Goal: Information Seeking & Learning: Learn about a topic

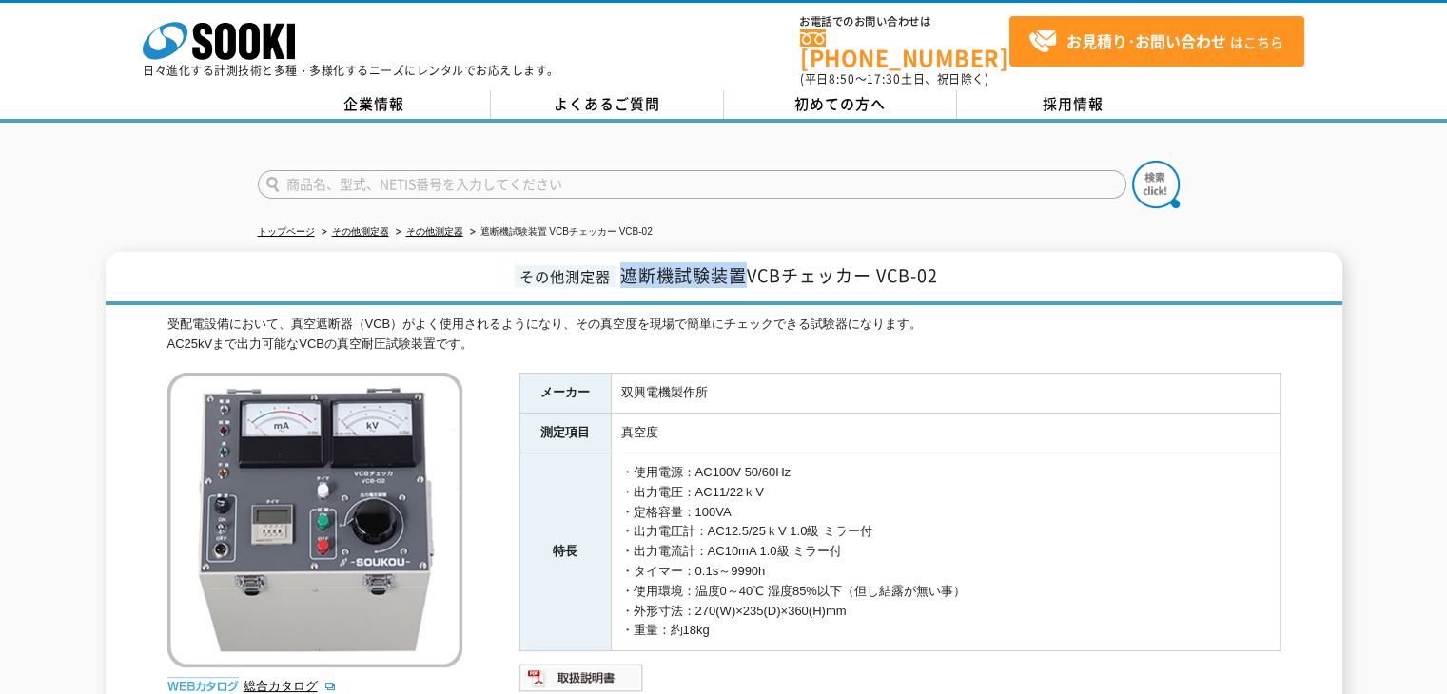
drag, startPoint x: 620, startPoint y: 261, endPoint x: 749, endPoint y: 263, distance: 129.4
click at [749, 263] on span "遮断機試験装置VCBチェッカー VCB-02" at bounding box center [779, 276] width 318 height 26
copy span "遮断機試験装置"
click at [700, 271] on span "遮断機試験装置VCBチェッカー VCB-02" at bounding box center [779, 276] width 318 height 26
drag, startPoint x: 620, startPoint y: 263, endPoint x: 748, endPoint y: 267, distance: 127.5
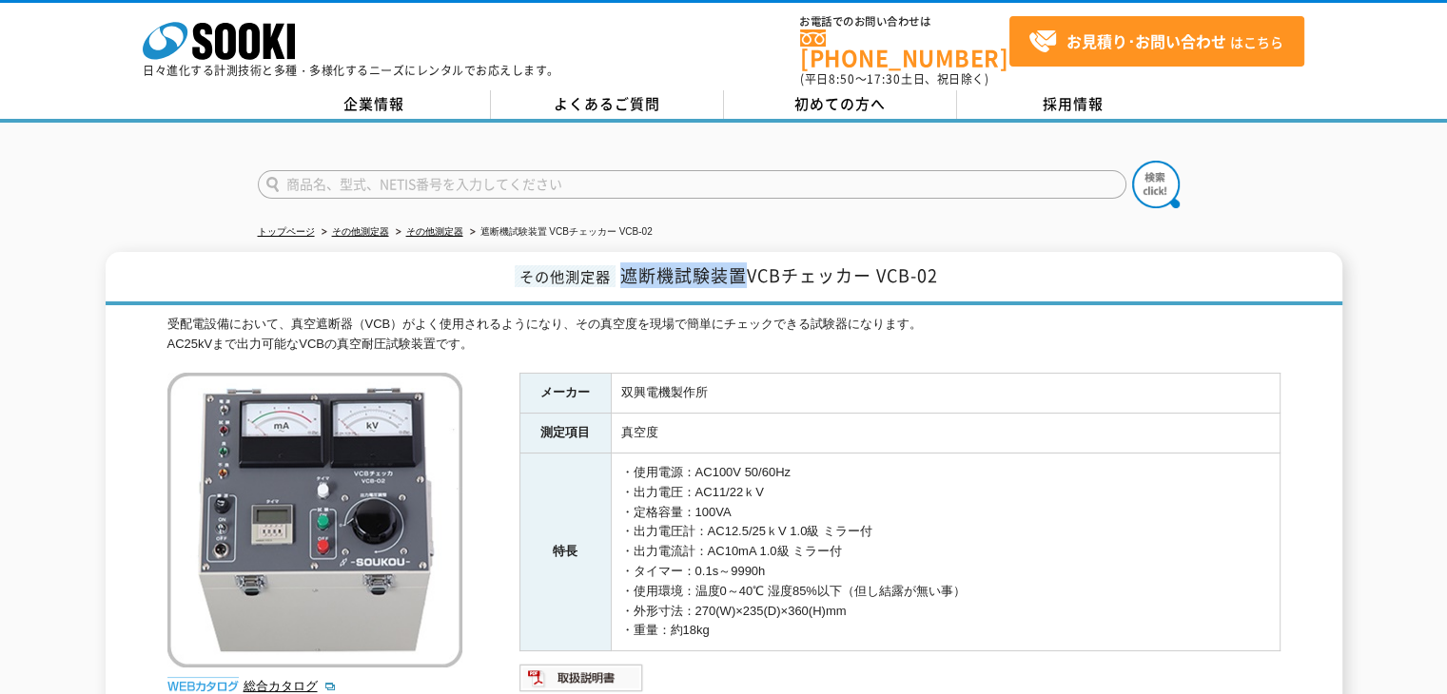
click at [748, 267] on span "遮断機試験装置VCBチェッカー VCB-02" at bounding box center [779, 276] width 318 height 26
copy span "遮断機試験装置"
click at [748, 292] on div "その他測定器 遮断機試験装置VCBチェッカー VCB-02 受配電設備において、真空遮断器（VCB）がよく使用されるようになり、その真空度を現場で簡単にチェッ…" at bounding box center [724, 517] width 1236 height 530
drag, startPoint x: 748, startPoint y: 263, endPoint x: 619, endPoint y: 255, distance: 128.7
click at [620, 263] on span "遮断機試験装置VCBチェッカー VCB-02" at bounding box center [779, 276] width 318 height 26
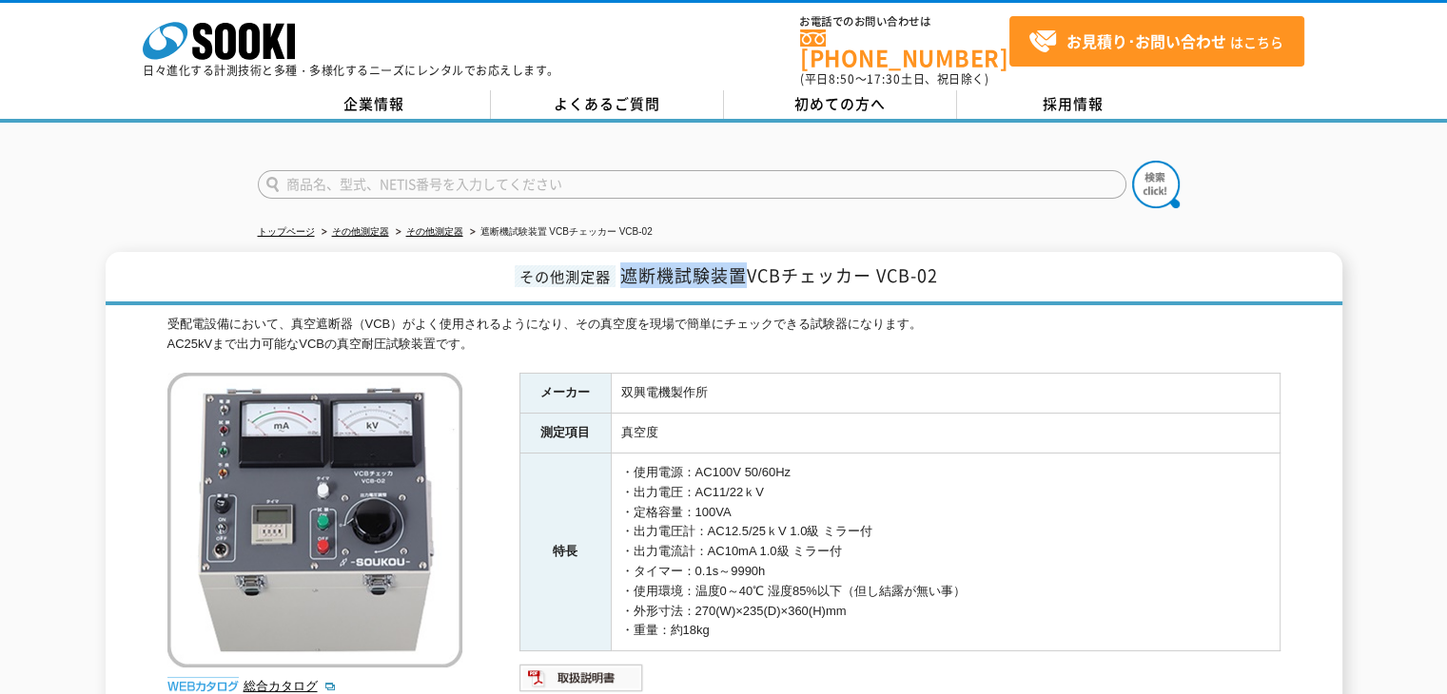
copy span "遮断機試験装置"
